Goal: Find specific page/section: Find specific page/section

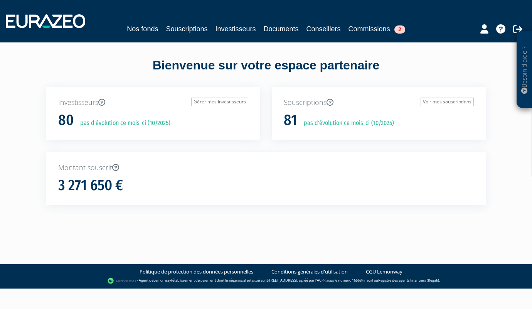
click at [68, 118] on h1 "80" at bounding box center [65, 120] width 15 height 16
click at [74, 120] on div "80 pas d'évolution ce mois-ci (10/2025)" at bounding box center [153, 120] width 190 height 16
click at [96, 124] on p "pas d'évolution ce mois-ci (10/2025)" at bounding box center [123, 123] width 96 height 9
click at [67, 117] on h1 "80" at bounding box center [65, 120] width 15 height 16
click at [227, 26] on link "Investisseurs" at bounding box center [235, 28] width 40 height 11
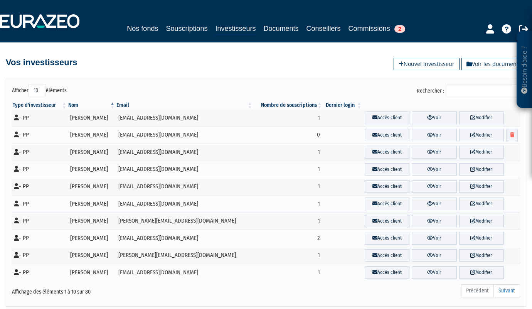
click at [476, 93] on input "Rechercher :" at bounding box center [482, 90] width 73 height 13
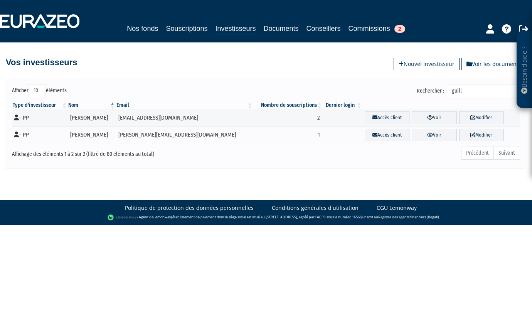
type input "guill"
